Goal: Navigation & Orientation: Find specific page/section

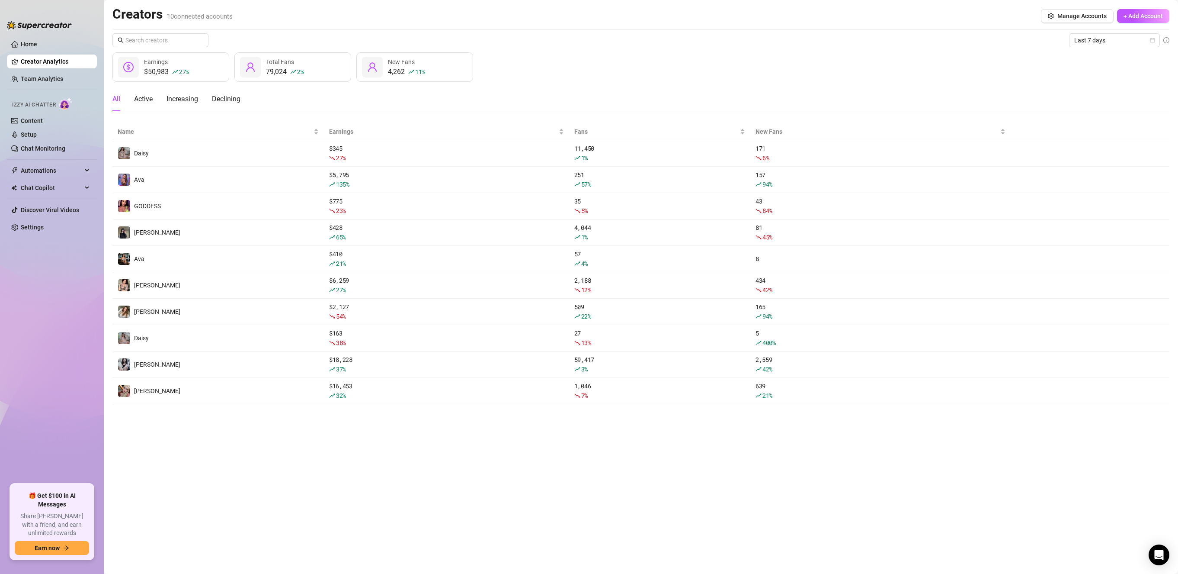
drag, startPoint x: 451, startPoint y: 30, endPoint x: 436, endPoint y: 19, distance: 18.4
click at [436, 19] on div "Creators 10 connected accounts Manage Accounts + Add Account" at bounding box center [640, 16] width 1057 height 20
click at [45, 63] on link "Creator Analytics" at bounding box center [55, 62] width 69 height 14
click at [196, 477] on main "Creators 10 connected accounts Manage Accounts + Add Account Last 7 days $50,98…" at bounding box center [641, 287] width 1075 height 574
click at [57, 75] on link "Team Analytics" at bounding box center [42, 78] width 42 height 7
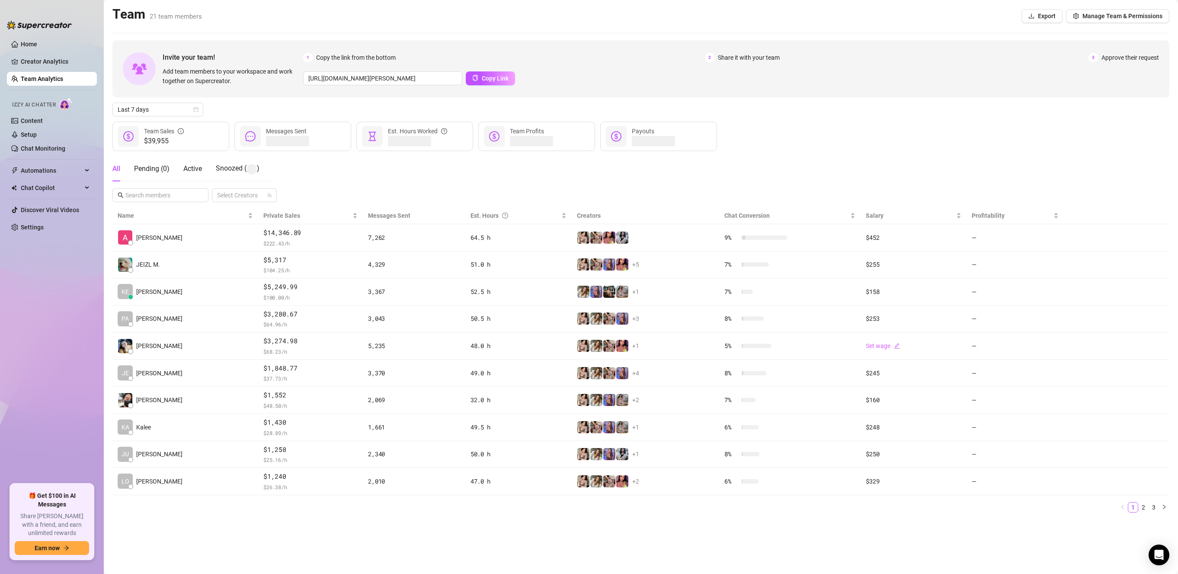
click at [46, 363] on ul "Home Creator Analytics Team Analytics Izzy AI Chatter Content Setup Chat Monito…" at bounding box center [52, 257] width 90 height 446
click at [1144, 510] on link "2" at bounding box center [1144, 506] width 10 height 10
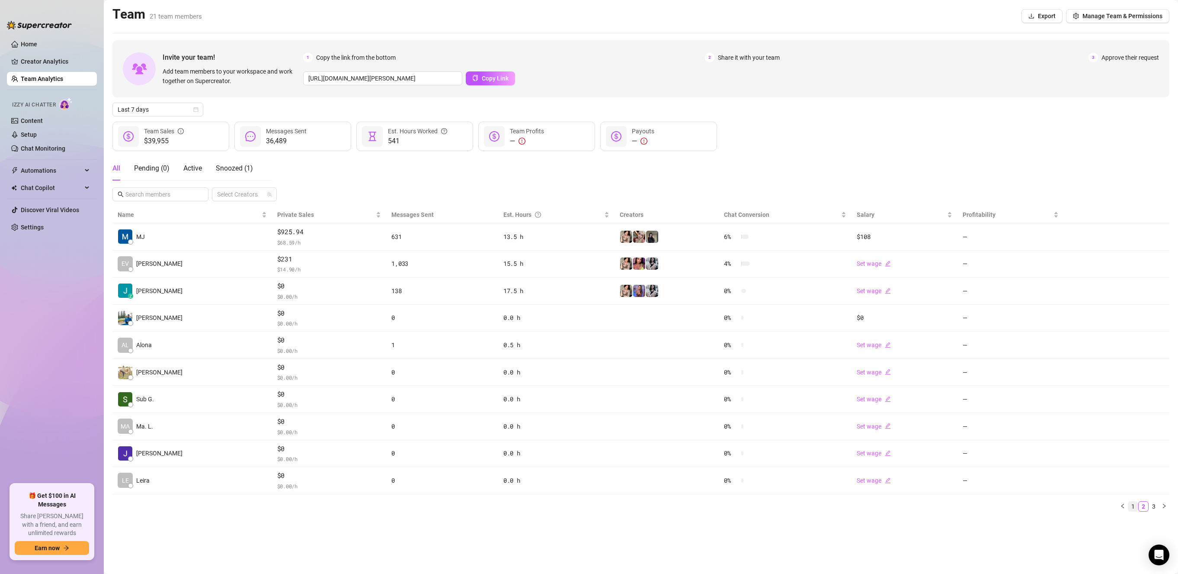
click at [1132, 503] on link "1" at bounding box center [1134, 506] width 10 height 10
